Goal: Task Accomplishment & Management: Complete application form

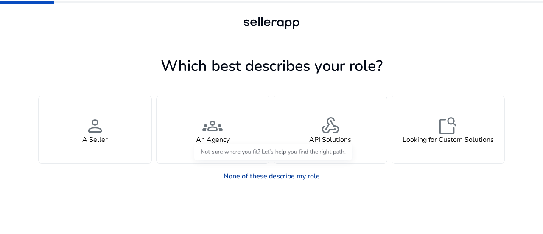
click at [285, 177] on link "None of these describe my role" at bounding box center [272, 176] width 110 height 17
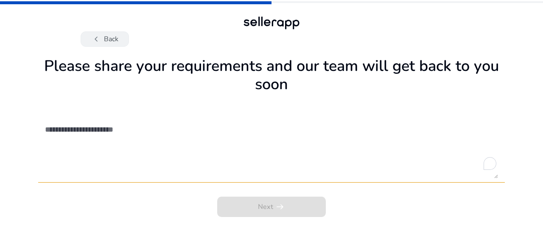
click at [112, 36] on button "chevron_left Back" at bounding box center [105, 38] width 48 height 15
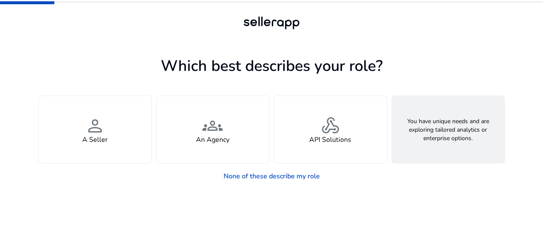
click at [437, 145] on div "feature_search Looking for Custom Solutions" at bounding box center [448, 129] width 113 height 67
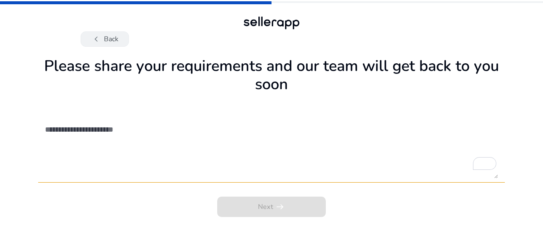
click at [105, 36] on button "chevron_left Back" at bounding box center [105, 38] width 48 height 15
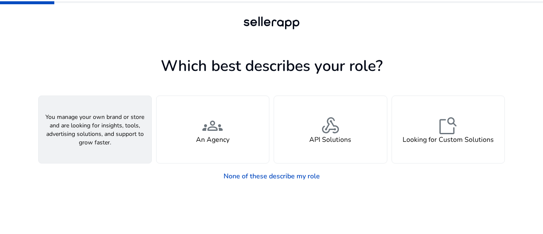
click at [105, 123] on div "person A Seller" at bounding box center [95, 129] width 113 height 67
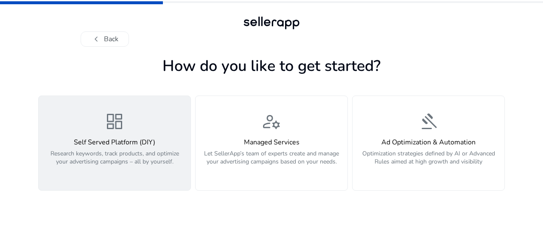
click at [141, 144] on h4 "Self Served Platform (DIY)" at bounding box center [115, 142] width 142 height 8
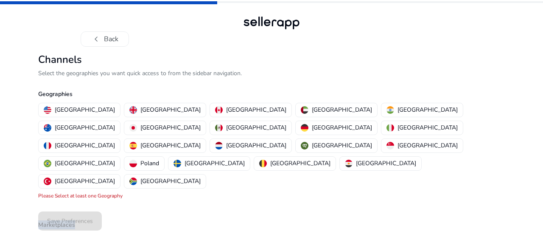
drag, startPoint x: 84, startPoint y: 187, endPoint x: 31, endPoint y: 184, distance: 52.3
click at [31, 184] on div "chevron_left Back Channels Select the geographies you want quick access to from…" at bounding box center [271, 132] width 543 height 264
click at [89, 109] on p "[GEOGRAPHIC_DATA]" at bounding box center [85, 109] width 60 height 9
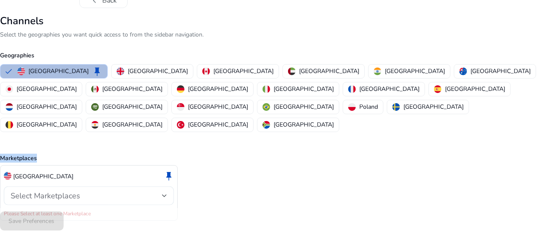
scroll to position [39, 0]
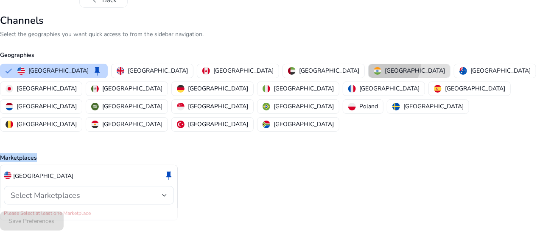
click at [369, 64] on button "[GEOGRAPHIC_DATA]" at bounding box center [409, 71] width 81 height 14
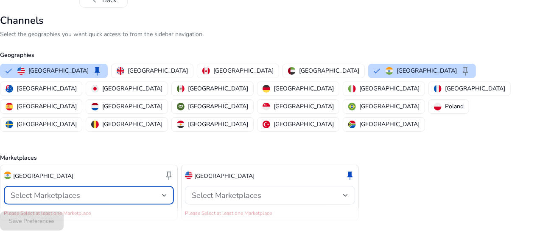
click at [120, 190] on div "Select Marketplaces" at bounding box center [86, 194] width 151 height 9
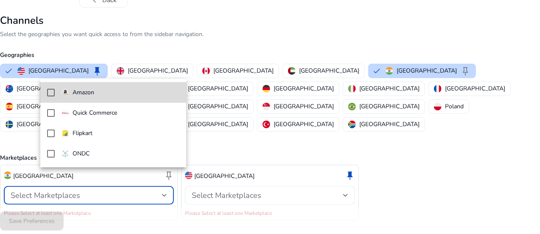
click at [50, 92] on mat-pseudo-checkbox at bounding box center [51, 93] width 8 height 8
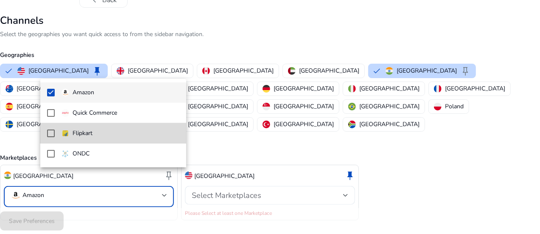
click at [50, 137] on mat-option "Flipkart" at bounding box center [113, 133] width 146 height 20
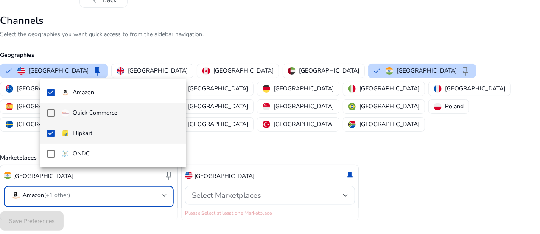
click at [50, 115] on mat-pseudo-checkbox at bounding box center [51, 113] width 8 height 8
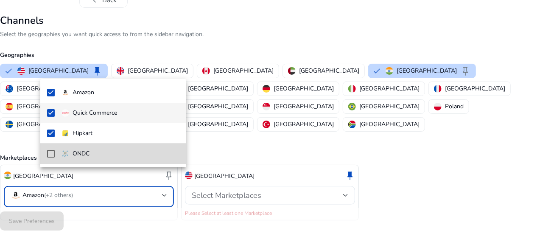
click at [47, 152] on mat-pseudo-checkbox at bounding box center [51, 154] width 8 height 8
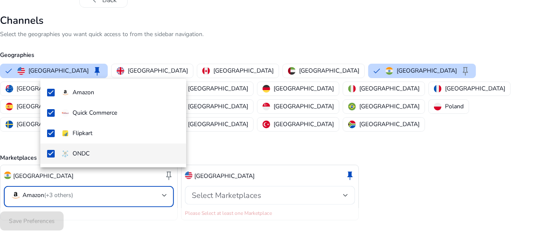
click at [252, 176] on div at bounding box center [270, 117] width 540 height 234
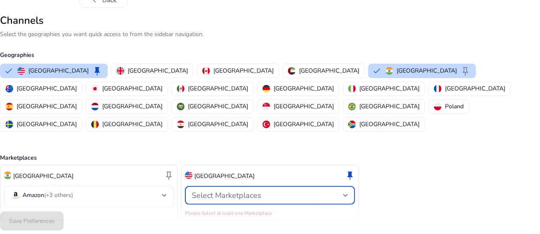
click at [252, 190] on span "Select Marketplaces" at bounding box center [227, 195] width 70 height 10
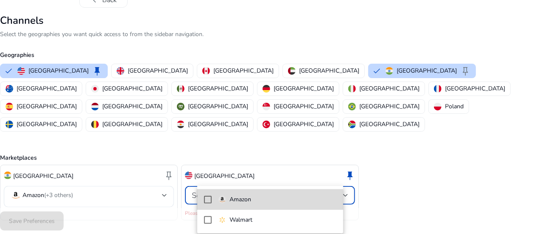
click at [210, 200] on mat-pseudo-checkbox at bounding box center [208, 200] width 8 height 8
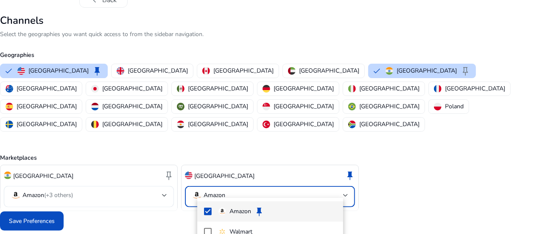
scroll to position [30, 0]
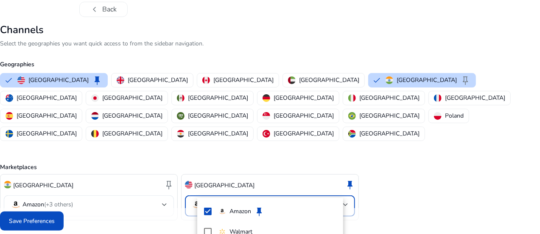
click at [75, 223] on div at bounding box center [270, 117] width 540 height 234
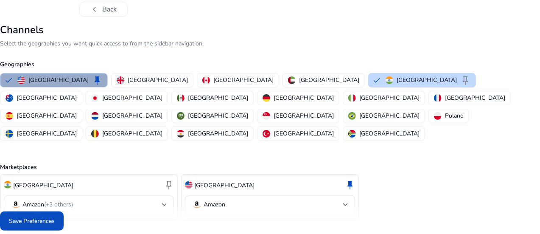
click at [102, 81] on div "United States keep" at bounding box center [59, 80] width 85 height 10
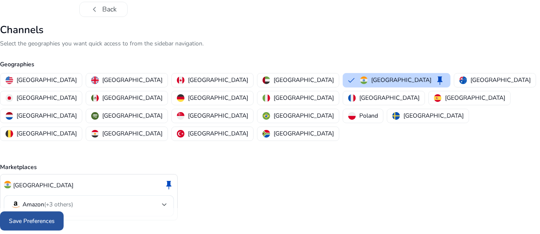
click at [55, 225] on span "Save Preferences" at bounding box center [32, 220] width 46 height 9
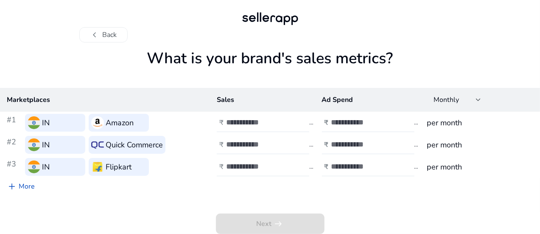
scroll to position [4, 0]
click at [256, 126] on input "number" at bounding box center [254, 121] width 57 height 9
type input "*****"
